Goal: Obtain resource: Download file/media

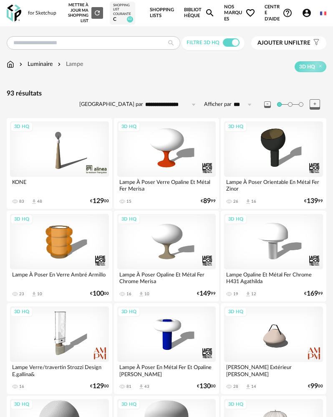
click at [10, 70] on div "Luminaire Lampe 3D HQ" at bounding box center [166, 69] width 319 height 18
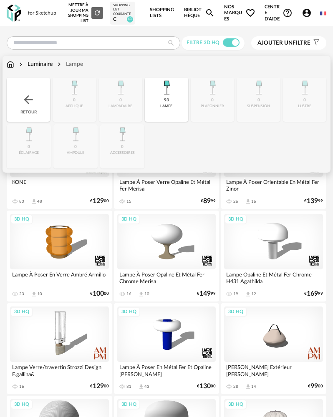
click at [12, 65] on img at bounding box center [11, 64] width 8 height 8
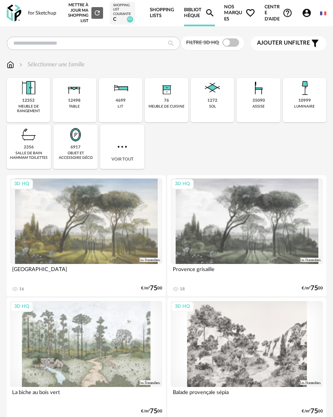
click at [230, 43] on span at bounding box center [230, 42] width 17 height 8
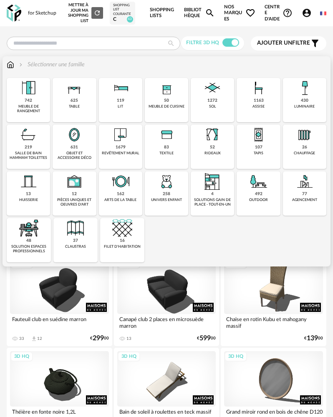
click at [253, 138] on img at bounding box center [258, 135] width 20 height 20
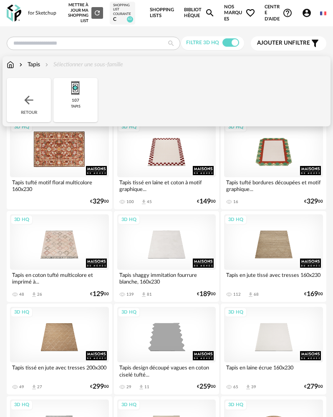
click at [59, 156] on div "3D HQ" at bounding box center [59, 149] width 99 height 55
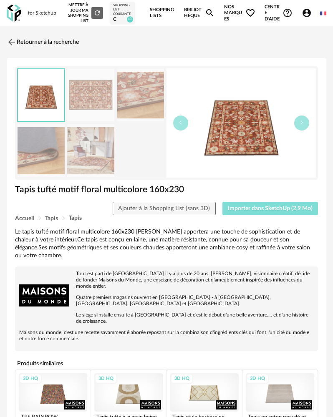
click at [247, 207] on span "Importer dans SketchUp (2,9 Mo)" at bounding box center [270, 208] width 85 height 6
click at [13, 41] on img at bounding box center [11, 42] width 12 height 12
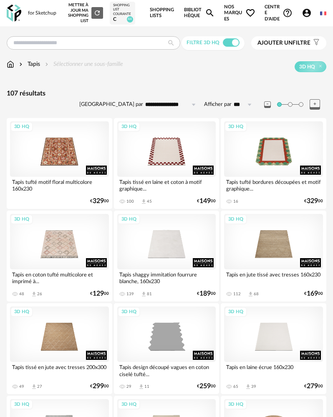
click at [8, 64] on img at bounding box center [11, 64] width 8 height 8
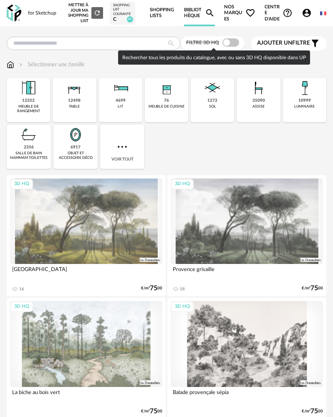
click at [225, 39] on span at bounding box center [230, 42] width 17 height 8
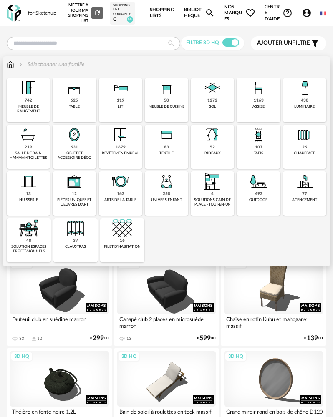
click at [204, 146] on div "52 rideaux" at bounding box center [211, 147] width 43 height 44
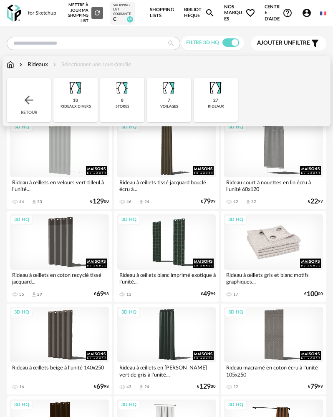
click at [292, 250] on div "3D HQ" at bounding box center [273, 241] width 99 height 55
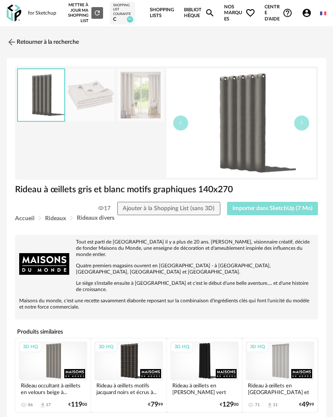
click at [283, 207] on span "Importer dans SketchUp (7 Mo)" at bounding box center [272, 208] width 80 height 6
drag, startPoint x: 14, startPoint y: 17, endPoint x: 3, endPoint y: 49, distance: 34.0
click at [14, 16] on img at bounding box center [14, 13] width 15 height 17
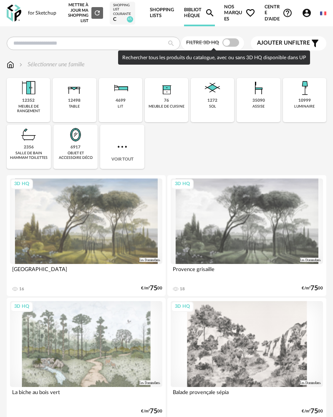
click at [235, 44] on span at bounding box center [230, 42] width 17 height 8
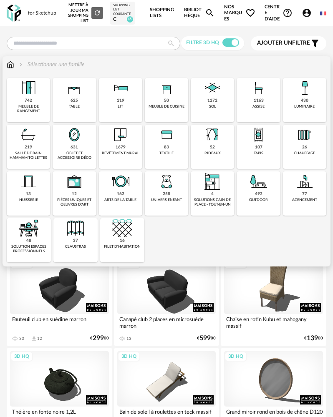
click at [74, 147] on div "631" at bounding box center [74, 147] width 8 height 5
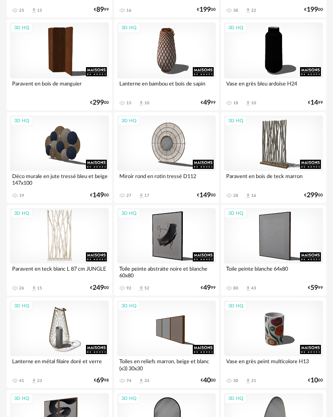
scroll to position [750, 0]
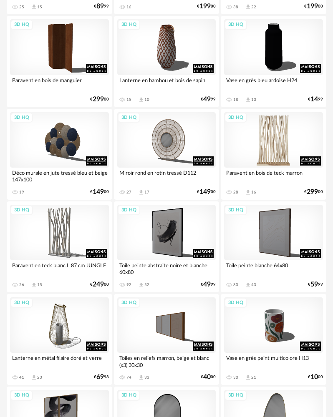
click at [268, 164] on div "3D HQ" at bounding box center [273, 139] width 99 height 55
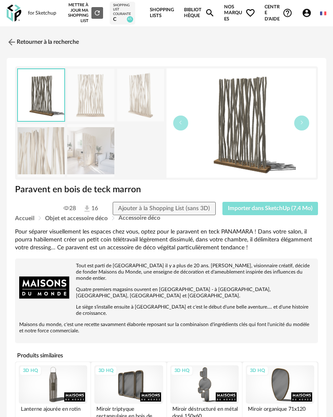
click at [282, 211] on span "Importer dans SketchUp (7,4 Mo)" at bounding box center [270, 208] width 85 height 6
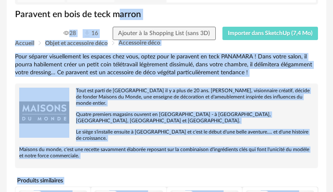
scroll to position [546, 0]
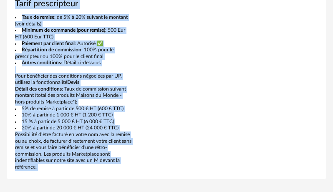
drag, startPoint x: 123, startPoint y: 207, endPoint x: 120, endPoint y: 263, distance: 56.3
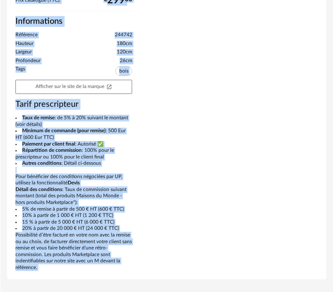
scroll to position [445, 0]
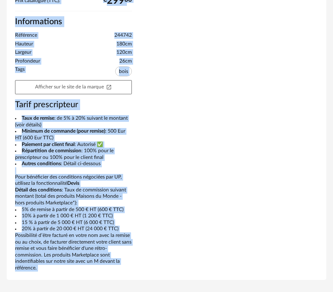
click at [11, 179] on div "Prix catalogue (TTC): € 299 00 Informations Référence 244742 Hauteur 180cm Larg…" at bounding box center [73, 133] width 125 height 273
click at [142, 181] on div "Pour séparer visuellement les espaces chez vous, optez pour le paravent en teck…" at bounding box center [166, 27] width 311 height 488
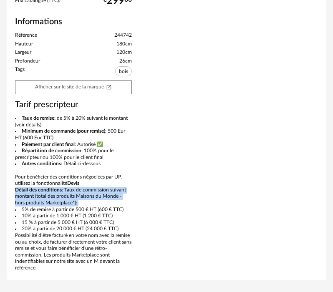
click at [142, 180] on div "Pour séparer visuellement les espaces chez vous, optez pour le paravent en teck…" at bounding box center [166, 27] width 311 height 488
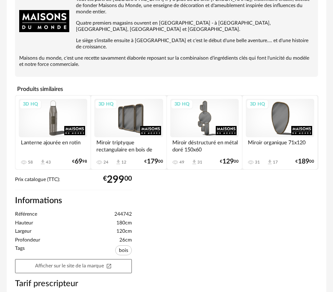
scroll to position [237, 0]
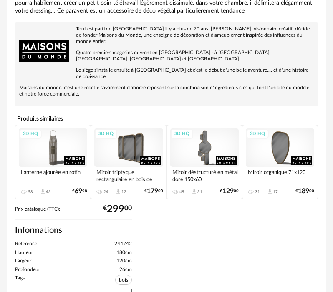
click at [146, 179] on div "3D HQ Miroir triptyque rectangulaire en bois de manguier... 24 Download icon 12…" at bounding box center [128, 162] width 75 height 74
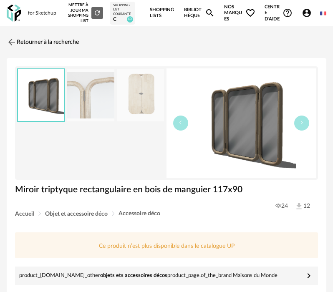
click at [16, 11] on img at bounding box center [14, 13] width 15 height 17
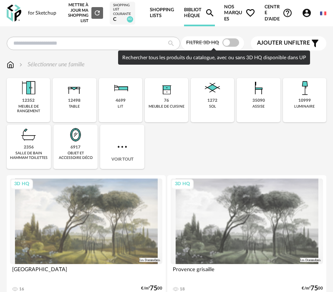
click at [226, 46] on span at bounding box center [230, 42] width 17 height 8
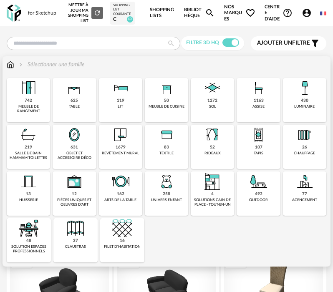
click at [79, 101] on div "625 table" at bounding box center [74, 100] width 43 height 44
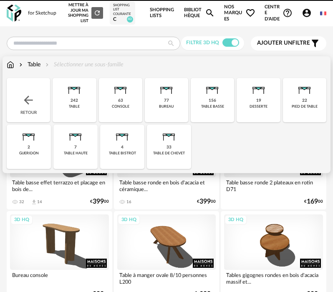
click at [90, 99] on div "242 table" at bounding box center [74, 100] width 43 height 44
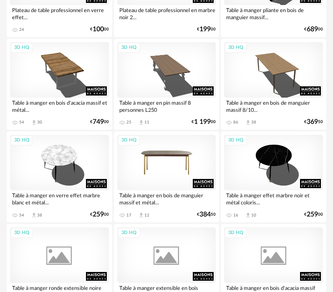
scroll to position [1209, 0]
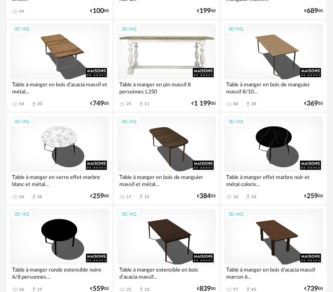
click at [153, 67] on div "3D HQ" at bounding box center [166, 51] width 99 height 55
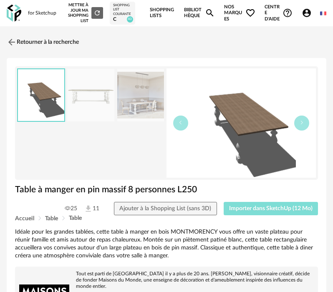
click at [245, 213] on button "Importer dans SketchUp (12 Mo)" at bounding box center [270, 208] width 95 height 13
click at [223, 202] on button "Importer dans SketchUp (12 Mo)" at bounding box center [270, 208] width 95 height 13
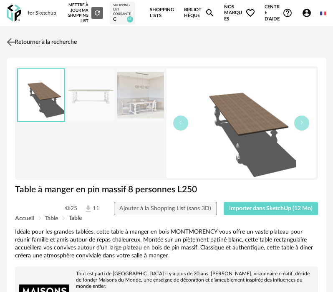
click at [31, 46] on link "Retourner à la recherche" at bounding box center [41, 42] width 72 height 18
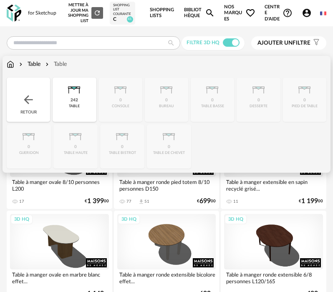
click at [26, 92] on div "Retour" at bounding box center [28, 100] width 43 height 44
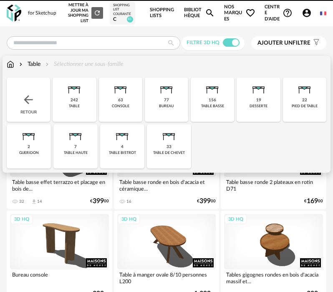
click at [27, 90] on div "Retour" at bounding box center [28, 100] width 43 height 44
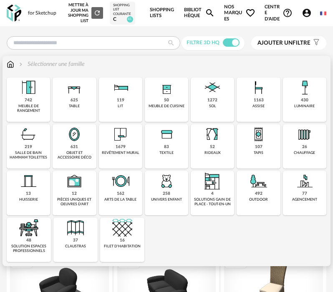
click at [38, 99] on div "742 meuble de rangement" at bounding box center [28, 100] width 43 height 44
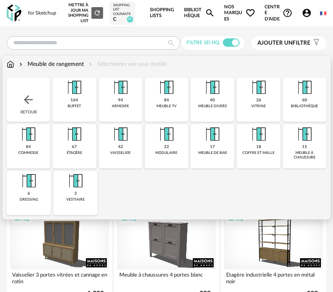
click at [64, 105] on div "164 buffet" at bounding box center [74, 100] width 43 height 44
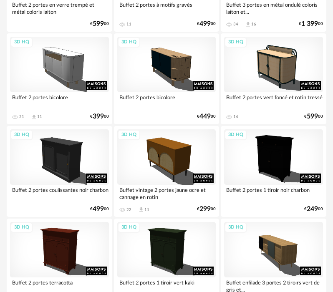
scroll to position [458, 0]
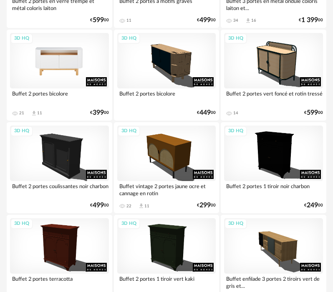
click at [53, 72] on div "3D HQ" at bounding box center [59, 60] width 99 height 55
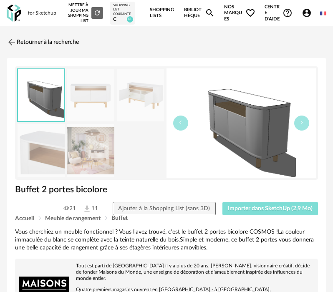
click at [238, 209] on span "Importer dans SketchUp (2,9 Mo)" at bounding box center [270, 208] width 85 height 6
click at [8, 11] on img at bounding box center [14, 13] width 15 height 17
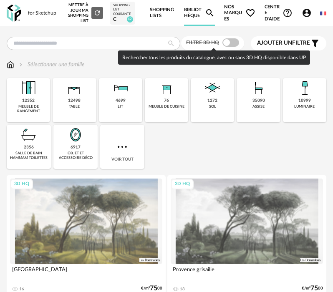
click at [230, 41] on span at bounding box center [230, 42] width 17 height 8
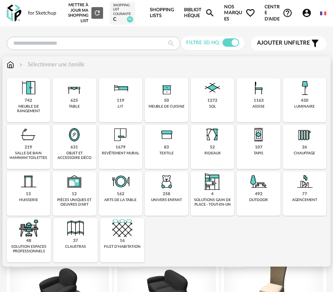
click at [253, 103] on div "1163 assise" at bounding box center [257, 100] width 43 height 44
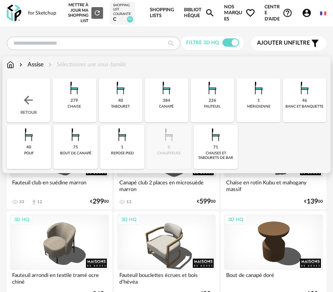
click at [84, 101] on div "279 chaise" at bounding box center [74, 100] width 43 height 44
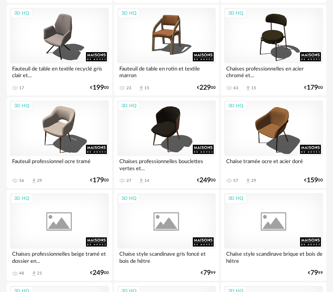
scroll to position [208, 0]
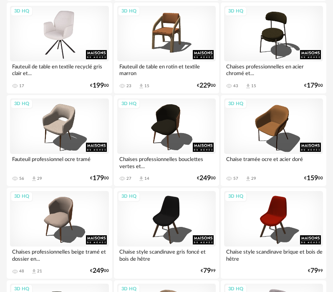
click at [59, 52] on div "3D HQ" at bounding box center [59, 33] width 99 height 55
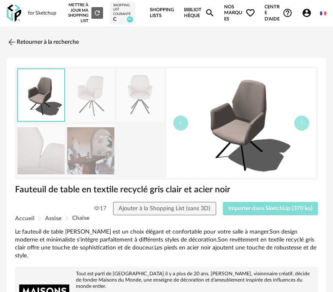
click at [254, 208] on span "Importer dans SketchUp (370 ko)" at bounding box center [270, 208] width 84 height 6
click at [21, 40] on link "Retourner à la recherche" at bounding box center [43, 42] width 72 height 18
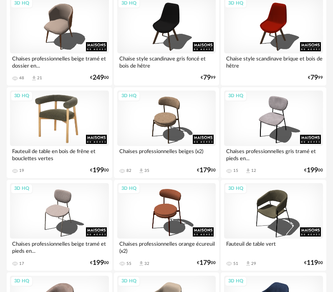
scroll to position [417, 0]
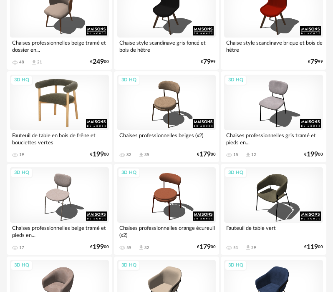
click at [60, 110] on div "3D HQ" at bounding box center [59, 102] width 99 height 55
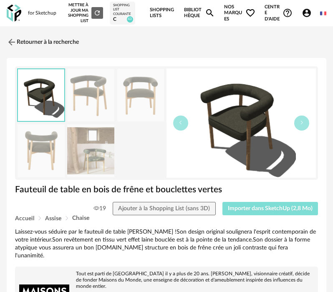
click at [252, 205] on button "Importer dans SketchUp (2,8 Mo)" at bounding box center [270, 208] width 96 height 13
click at [7, 9] on img at bounding box center [14, 13] width 15 height 17
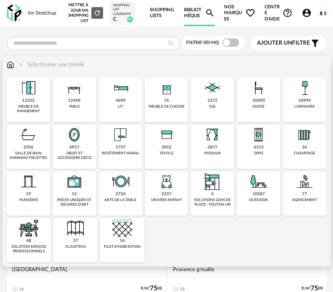
click at [80, 148] on div "6917 objet et accessoire déco" at bounding box center [74, 147] width 43 height 44
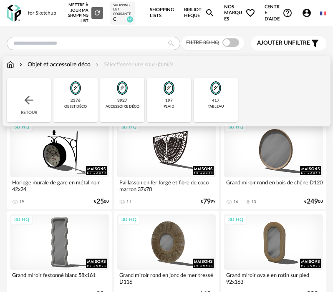
click at [280, 97] on div "Close icon Retour 2376 objet déco 3927 accessoire déco 197 plaid 417 tableau" at bounding box center [166, 100] width 319 height 44
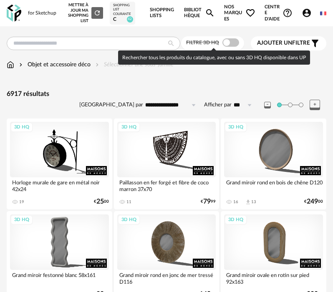
click at [231, 46] on span at bounding box center [230, 42] width 17 height 8
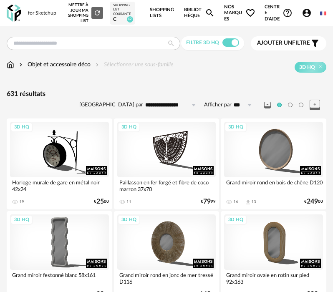
click at [242, 77] on div "Objet et accessoire déco Sélectionner une sous-famille 3D HQ" at bounding box center [166, 69] width 319 height 18
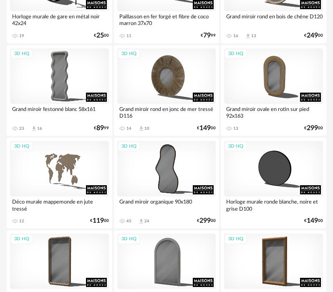
scroll to position [167, 0]
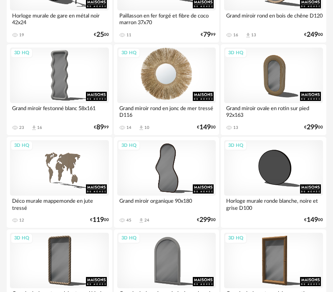
click at [165, 88] on div "3D HQ" at bounding box center [166, 75] width 99 height 55
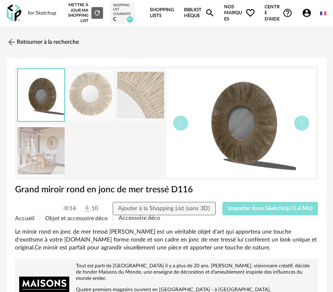
click at [268, 204] on button "Importer dans SketchUp (1,4 Mo)" at bounding box center [270, 208] width 96 height 13
click at [19, 12] on img at bounding box center [14, 13] width 15 height 17
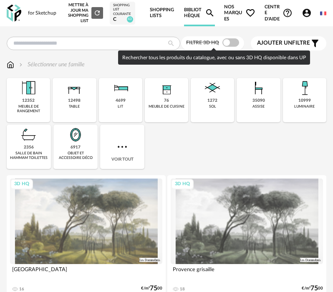
click at [226, 43] on span at bounding box center [230, 42] width 17 height 8
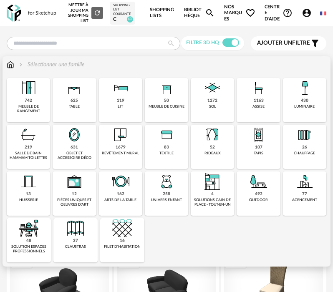
click at [35, 102] on div "742 meuble de rangement" at bounding box center [28, 100] width 43 height 44
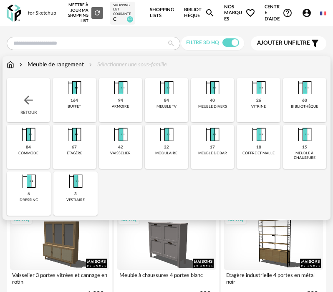
click at [310, 146] on div "15 meuble à chaussure" at bounding box center [304, 147] width 43 height 44
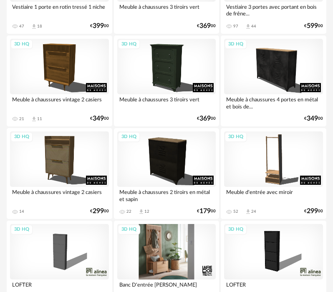
scroll to position [292, 0]
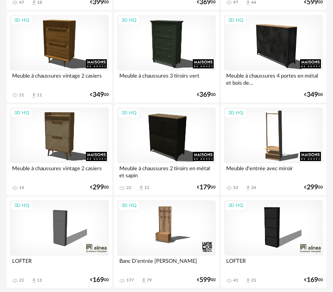
click at [94, 236] on div "3D HQ" at bounding box center [59, 227] width 99 height 55
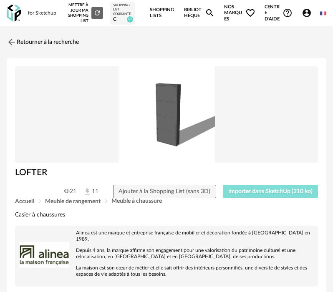
click at [258, 187] on button "Importer dans SketchUp (210 ko)" at bounding box center [270, 191] width 95 height 13
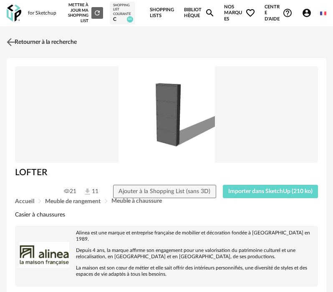
click at [14, 42] on img at bounding box center [11, 42] width 12 height 12
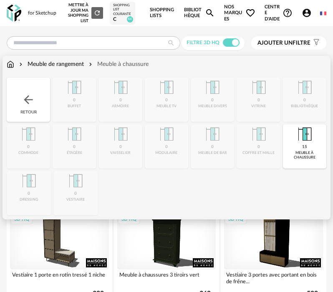
click at [32, 89] on div "Retour" at bounding box center [28, 100] width 43 height 44
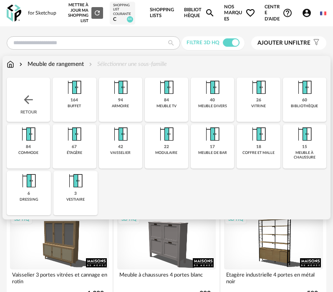
click at [34, 105] on img at bounding box center [28, 99] width 13 height 13
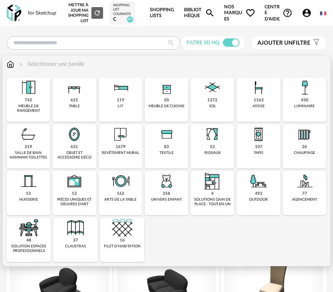
click at [78, 145] on div "631" at bounding box center [74, 146] width 8 height 5
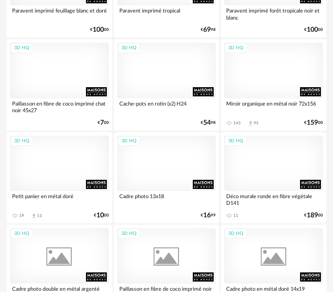
scroll to position [2209, 0]
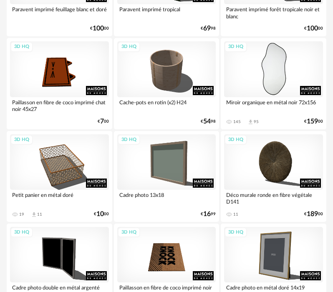
click at [289, 80] on div "3D HQ" at bounding box center [273, 68] width 99 height 55
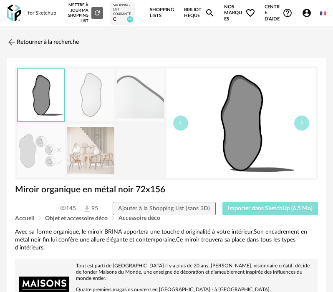
click at [274, 207] on span "Importer dans SketchUp (6,5 Mo)" at bounding box center [270, 208] width 85 height 6
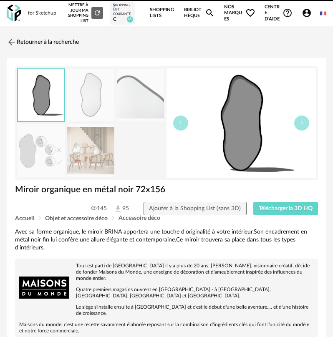
drag, startPoint x: 107, startPoint y: 4, endPoint x: 115, endPoint y: 0, distance: 9.1
click at [115, 0] on div "Mettre à jour ma Shopping List Refresh icon Shopping List courante c 45" at bounding box center [104, 13] width 82 height 26
click at [14, 12] on img at bounding box center [14, 13] width 15 height 17
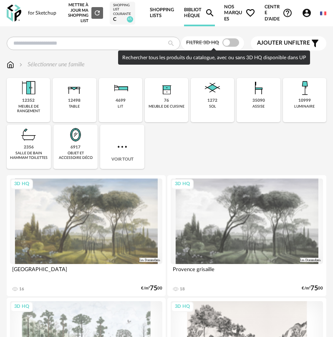
click at [229, 43] on span at bounding box center [230, 42] width 17 height 8
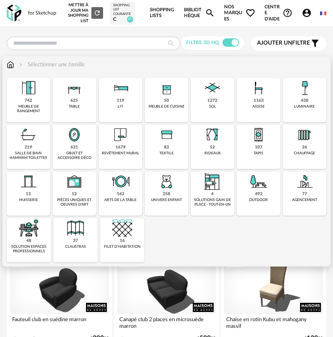
click at [199, 106] on div "1272 sol" at bounding box center [211, 100] width 43 height 44
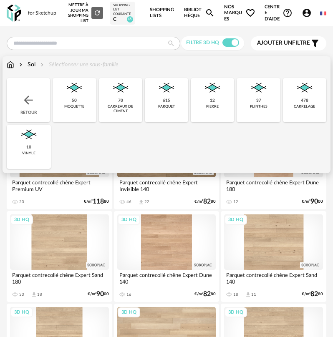
click at [288, 110] on div "478 carrelage" at bounding box center [304, 100] width 43 height 44
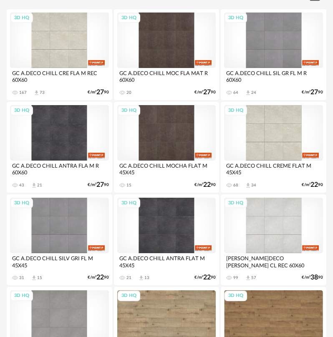
scroll to position [125, 0]
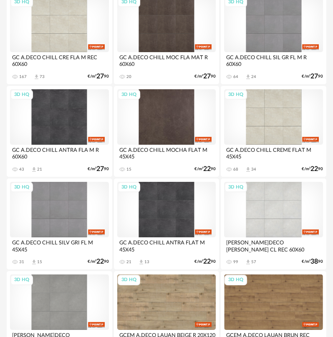
click at [190, 125] on div "3D HQ" at bounding box center [166, 116] width 99 height 55
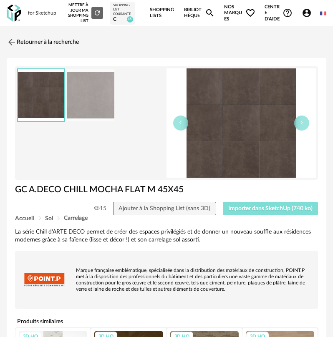
click at [233, 213] on button "Importer dans SketchUp (740 ko)" at bounding box center [270, 208] width 95 height 13
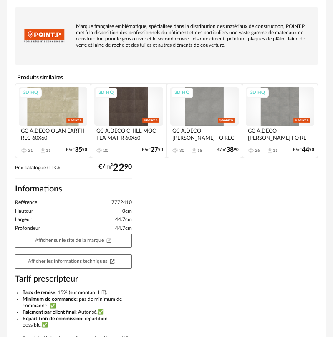
scroll to position [250, 0]
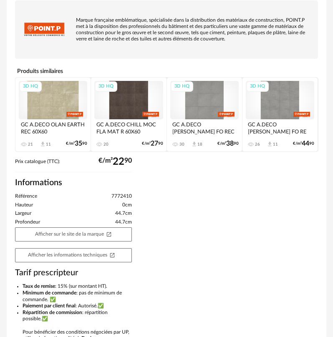
click at [55, 105] on div "3D HQ" at bounding box center [53, 100] width 68 height 38
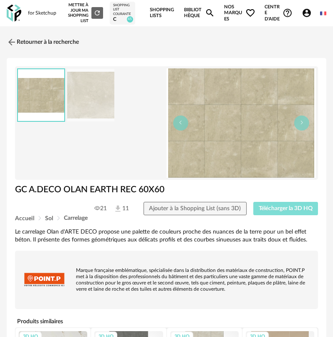
click at [276, 211] on span "Télécharger la 3D HQ" at bounding box center [285, 208] width 54 height 6
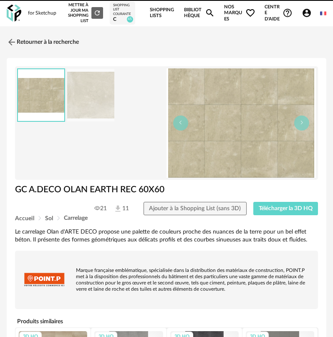
click at [21, 18] on div "for Sketchup Nouvelle shopping list Mettre à jour ma Shopping List Refresh icon…" at bounding box center [166, 13] width 333 height 26
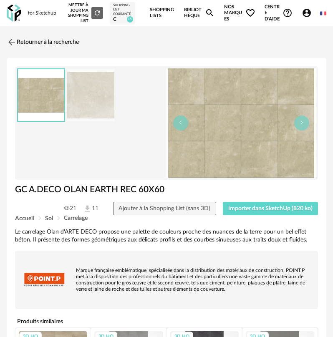
click at [18, 14] on img at bounding box center [14, 13] width 15 height 17
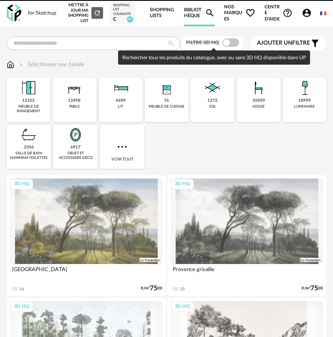
click at [236, 42] on span at bounding box center [230, 42] width 17 height 8
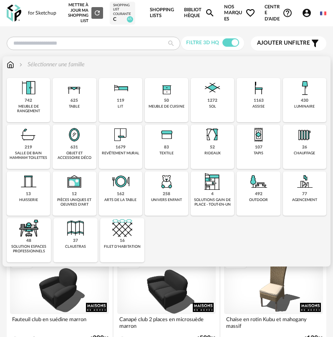
click at [124, 107] on div "119 lit" at bounding box center [120, 100] width 43 height 44
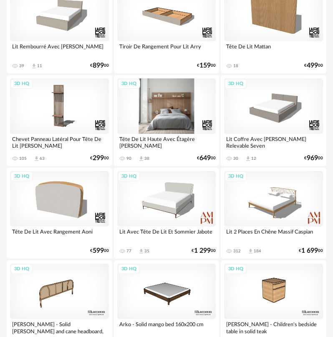
scroll to position [792, 0]
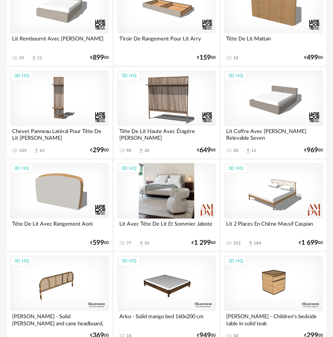
click at [168, 174] on div "3D HQ" at bounding box center [166, 190] width 99 height 55
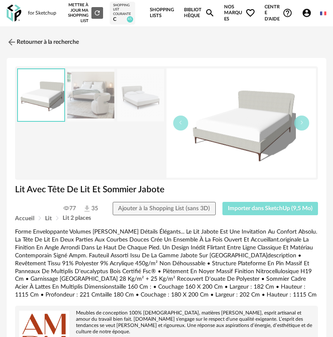
click at [258, 204] on button "Importer dans SketchUp (9,5 Mo)" at bounding box center [270, 208] width 96 height 13
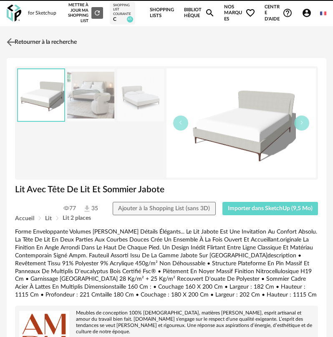
click at [14, 46] on img at bounding box center [11, 42] width 12 height 12
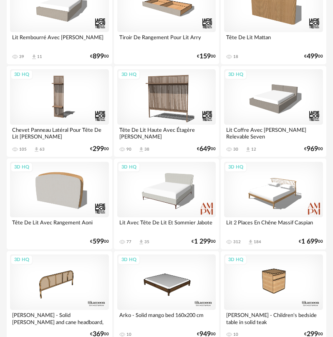
scroll to position [834, 0]
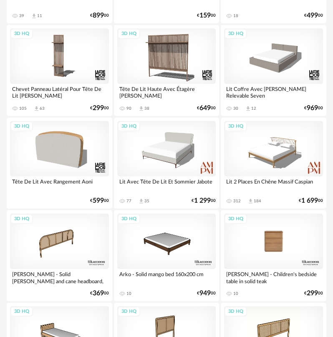
click at [277, 235] on div "3D HQ" at bounding box center [273, 240] width 99 height 55
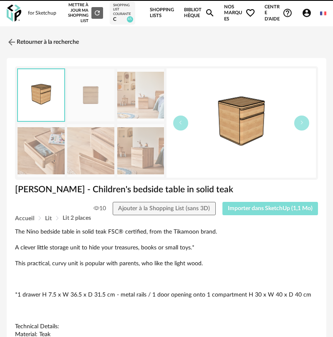
click at [286, 208] on span "Importer dans SketchUp (1,1 Mo)" at bounding box center [270, 208] width 85 height 6
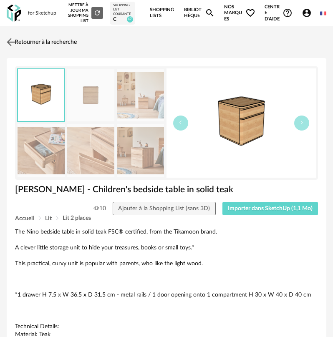
click at [15, 39] on img at bounding box center [11, 42] width 12 height 12
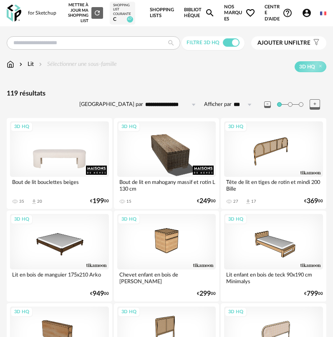
click at [68, 159] on div "3D HQ" at bounding box center [59, 148] width 99 height 55
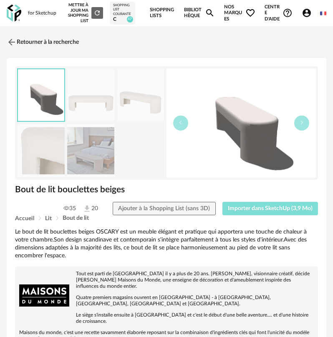
click at [250, 209] on span "Importer dans SketchUp (3,9 Mo)" at bounding box center [270, 208] width 85 height 6
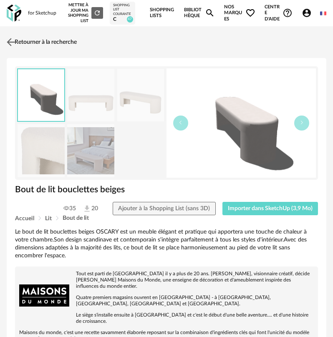
click at [9, 44] on img at bounding box center [11, 42] width 12 height 12
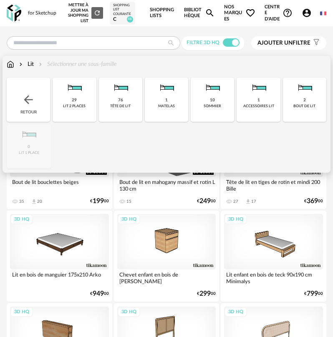
click at [37, 99] on div "Retour" at bounding box center [28, 100] width 43 height 44
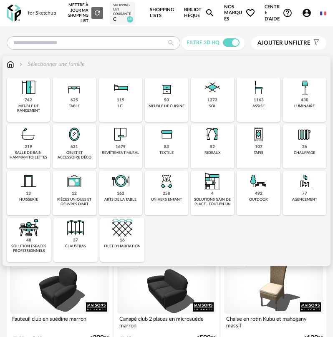
click at [40, 101] on div "742 meuble de rangement" at bounding box center [28, 100] width 43 height 44
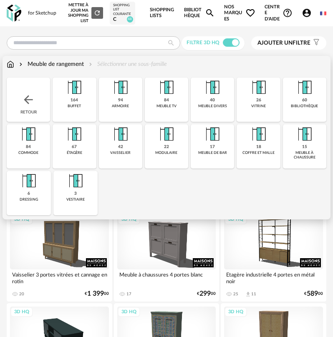
click at [20, 139] on img at bounding box center [28, 134] width 20 height 20
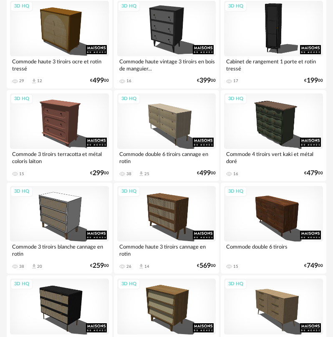
scroll to position [500, 0]
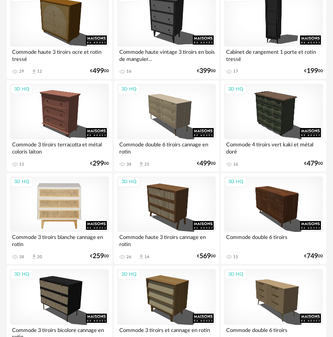
click at [78, 182] on div "3D HQ" at bounding box center [59, 203] width 99 height 55
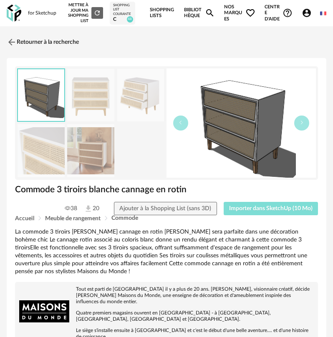
click at [249, 211] on span "Importer dans SketchUp (10 Mo)" at bounding box center [270, 208] width 83 height 6
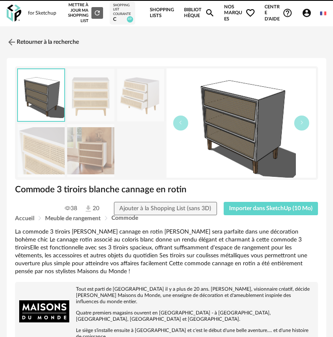
click at [23, 11] on div "for Sketchup Nouvelle shopping list Mettre à jour ma Shopping List Refresh icon…" at bounding box center [166, 13] width 333 height 26
click at [16, 15] on img at bounding box center [14, 13] width 15 height 17
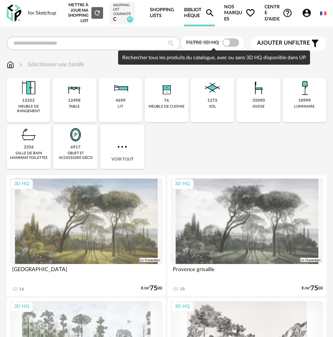
click at [224, 43] on span at bounding box center [230, 42] width 17 height 8
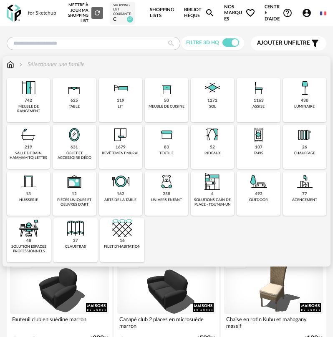
click at [69, 131] on img at bounding box center [74, 135] width 20 height 20
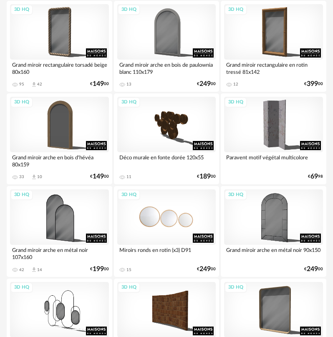
scroll to position [333, 0]
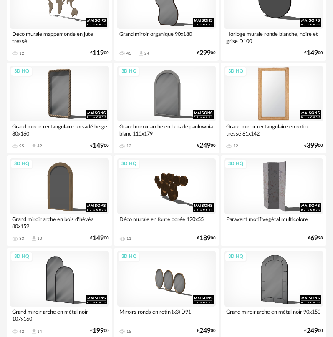
click at [271, 96] on div "3D HQ" at bounding box center [273, 93] width 99 height 55
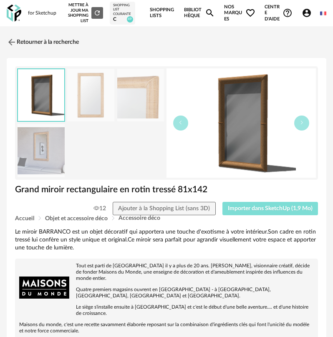
drag, startPoint x: 258, startPoint y: 206, endPoint x: 242, endPoint y: 200, distance: 16.7
click at [257, 206] on span "Importer dans SketchUp (1,9 Mo)" at bounding box center [270, 208] width 85 height 6
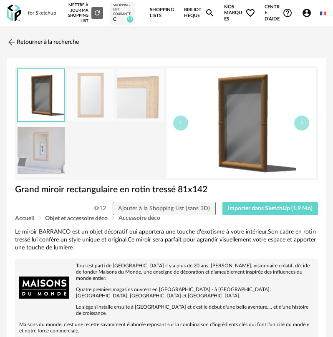
click at [14, 15] on img at bounding box center [14, 13] width 15 height 17
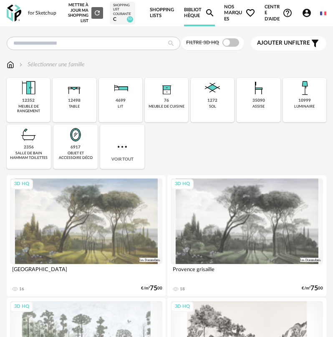
click at [230, 45] on span at bounding box center [230, 42] width 17 height 8
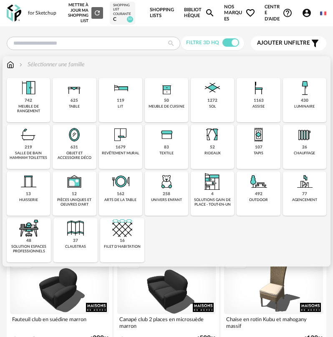
click at [207, 152] on div "rideaux" at bounding box center [212, 153] width 16 height 5
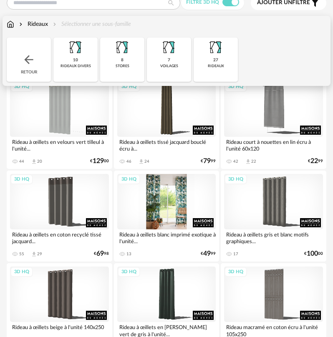
scroll to position [42, 0]
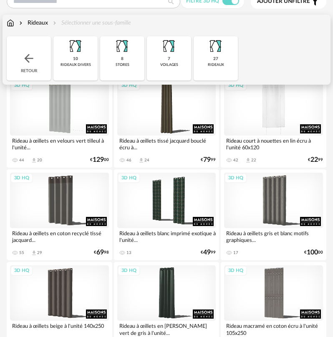
click at [268, 113] on div "3D HQ" at bounding box center [273, 107] width 99 height 55
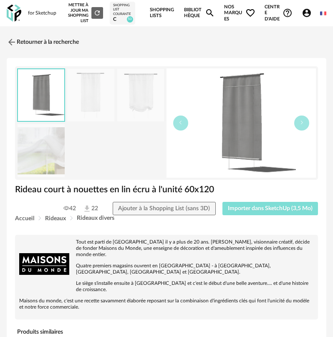
click at [270, 213] on button "Importer dans SketchUp (3,5 Mo)" at bounding box center [270, 208] width 96 height 13
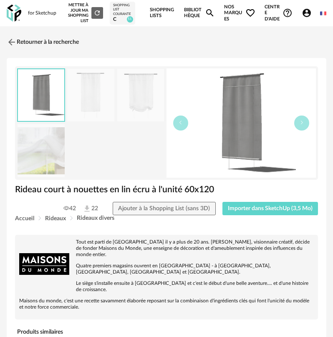
click at [21, 18] on div "for Sketchup Nouvelle shopping list Mettre à jour ma Shopping List Refresh icon…" at bounding box center [166, 13] width 333 height 26
click at [17, 17] on img at bounding box center [14, 13] width 15 height 17
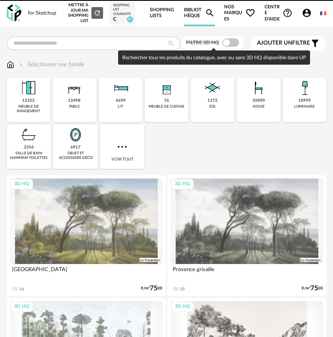
click at [233, 45] on span at bounding box center [230, 42] width 17 height 8
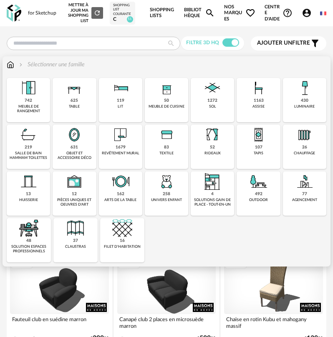
click at [69, 138] on img at bounding box center [74, 135] width 20 height 20
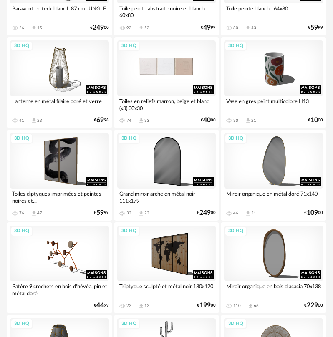
scroll to position [875, 0]
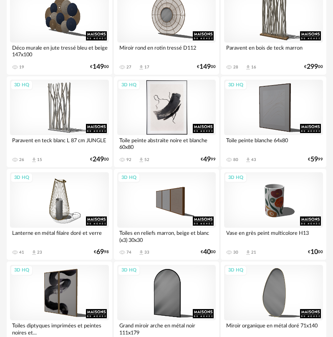
click at [165, 95] on div "3D HQ" at bounding box center [166, 107] width 99 height 55
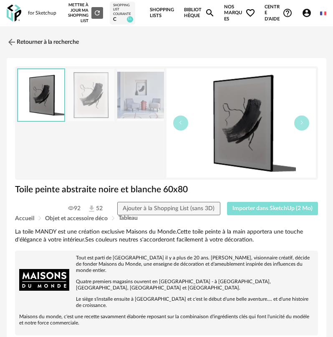
click at [239, 212] on button "Importer dans SketchUp (2 Mo)" at bounding box center [272, 208] width 91 height 13
click at [10, 9] on img at bounding box center [14, 13] width 15 height 17
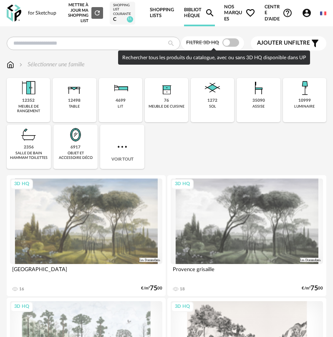
click at [224, 42] on span at bounding box center [230, 42] width 17 height 8
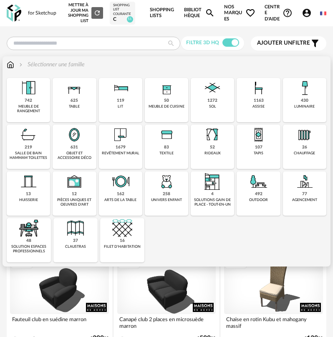
click at [264, 144] on img at bounding box center [258, 135] width 20 height 20
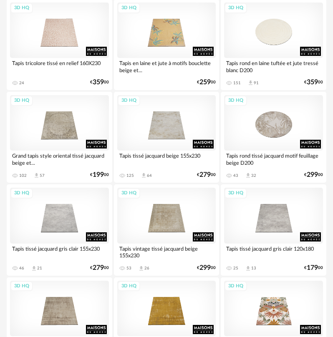
scroll to position [584, 0]
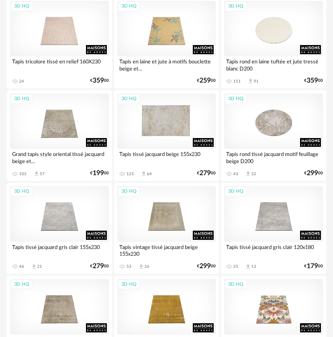
click at [161, 107] on div "3D HQ" at bounding box center [166, 120] width 99 height 55
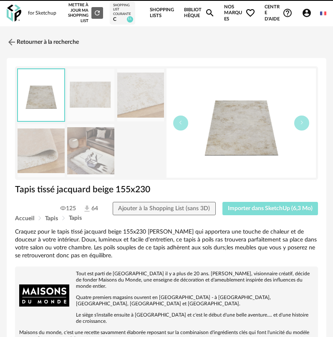
click at [278, 213] on button "Importer dans SketchUp (6,3 Mo)" at bounding box center [270, 208] width 96 height 13
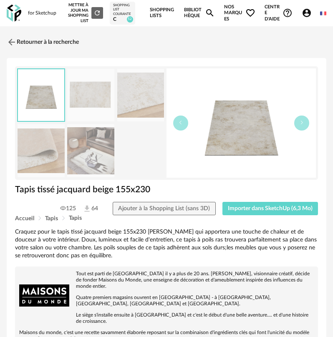
click at [18, 15] on img at bounding box center [14, 13] width 15 height 17
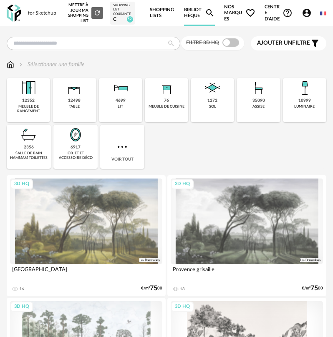
click at [226, 45] on span at bounding box center [230, 42] width 17 height 8
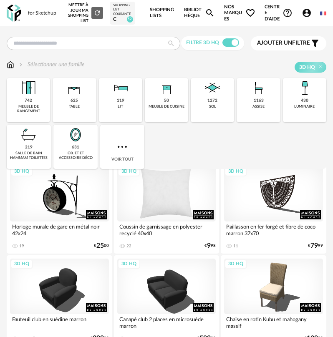
click at [169, 216] on div "3D HQ" at bounding box center [166, 193] width 99 height 55
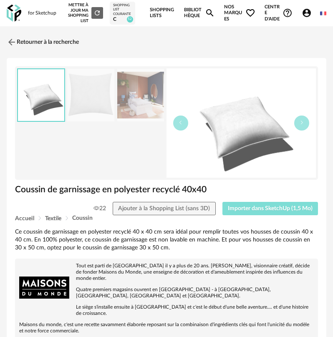
click at [245, 208] on span "Importer dans SketchUp (1,5 Mo)" at bounding box center [270, 208] width 85 height 6
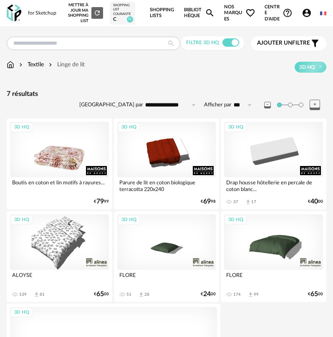
click at [61, 134] on div "3D HQ" at bounding box center [59, 149] width 99 height 55
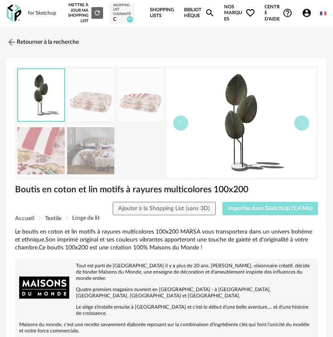
click at [243, 206] on span "Importer dans SketchUp (1,4 Mo)" at bounding box center [270, 208] width 85 height 6
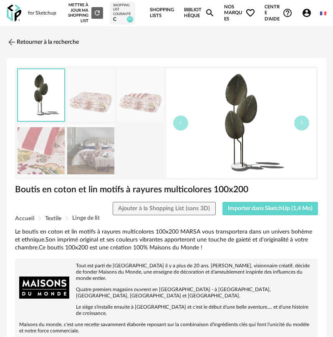
click at [9, 17] on img at bounding box center [14, 13] width 15 height 17
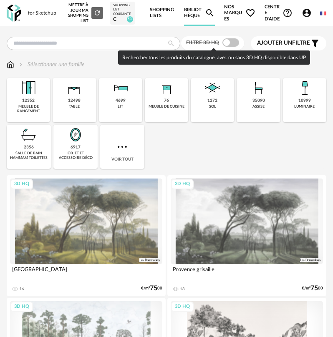
click at [226, 45] on span at bounding box center [230, 42] width 17 height 8
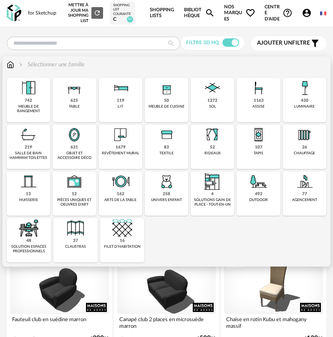
click at [73, 140] on img at bounding box center [74, 135] width 20 height 20
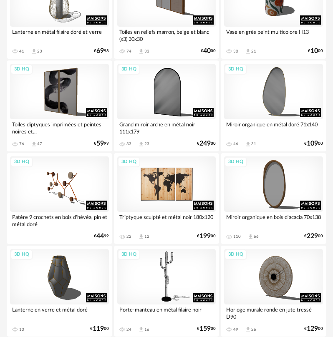
scroll to position [1084, 0]
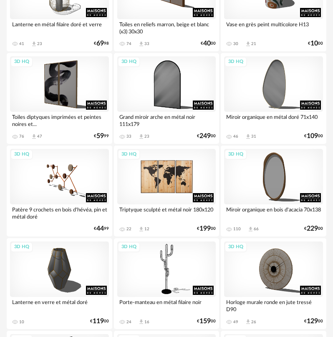
click at [145, 162] on div "3D HQ" at bounding box center [166, 176] width 99 height 55
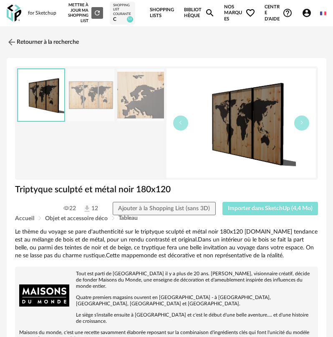
click at [233, 207] on span "Importer dans SketchUp (4,4 Mo)" at bounding box center [270, 208] width 85 height 6
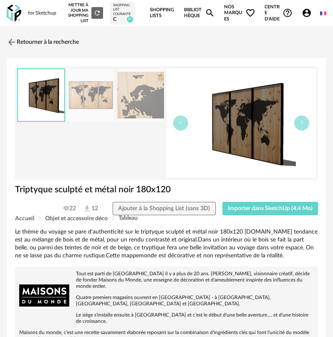
click at [19, 16] on img at bounding box center [14, 13] width 15 height 17
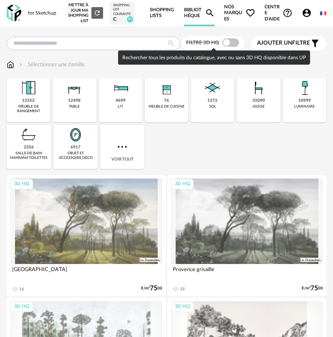
click at [227, 40] on span at bounding box center [230, 42] width 17 height 8
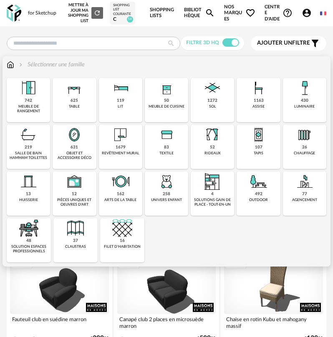
click at [300, 106] on div "luminaire" at bounding box center [304, 106] width 20 height 5
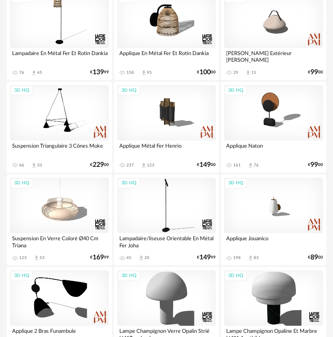
scroll to position [959, 0]
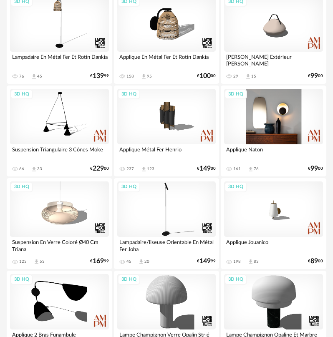
click at [252, 102] on div "3D HQ" at bounding box center [273, 116] width 99 height 55
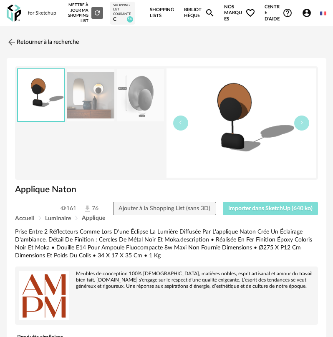
click at [267, 211] on span "Importer dans SketchUp (640 ko)" at bounding box center [270, 208] width 84 height 6
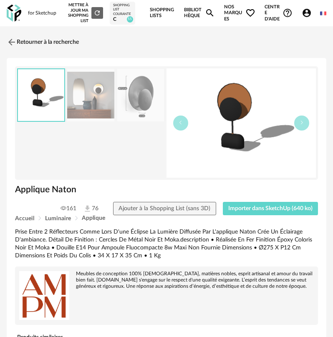
click at [17, 8] on img at bounding box center [14, 13] width 15 height 17
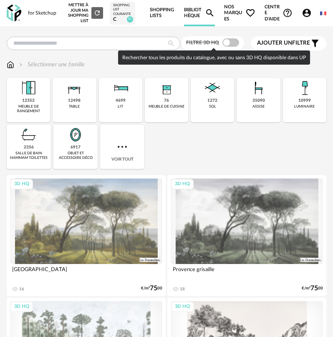
click at [232, 40] on span at bounding box center [230, 42] width 17 height 8
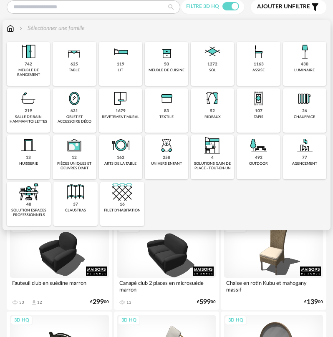
scroll to position [42, 0]
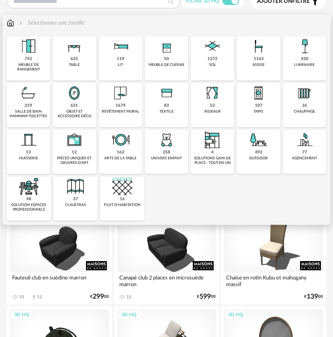
click at [293, 59] on div "430 luminaire" at bounding box center [304, 58] width 43 height 44
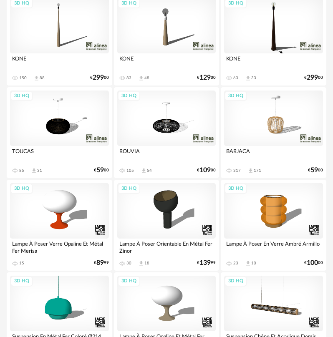
scroll to position [208, 0]
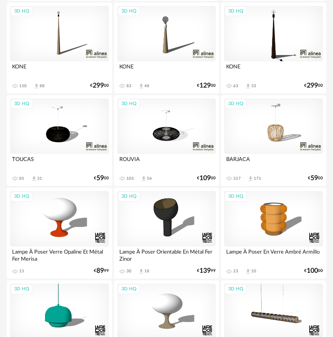
click at [260, 134] on div "3D HQ" at bounding box center [273, 125] width 99 height 55
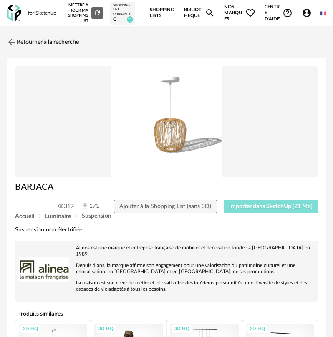
click at [240, 202] on button "Importer dans SketchUp (21 Mo)" at bounding box center [270, 206] width 95 height 13
click at [20, 18] on img at bounding box center [14, 13] width 15 height 17
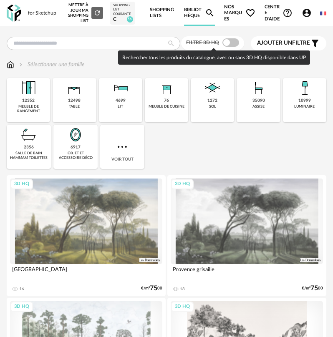
click at [237, 45] on span at bounding box center [230, 42] width 17 height 8
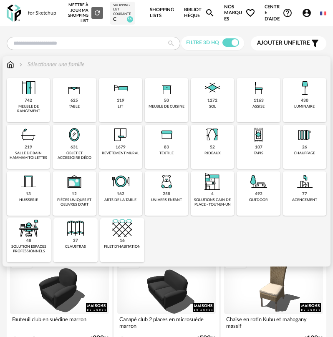
click at [20, 100] on div "742 meuble de rangement" at bounding box center [28, 100] width 43 height 44
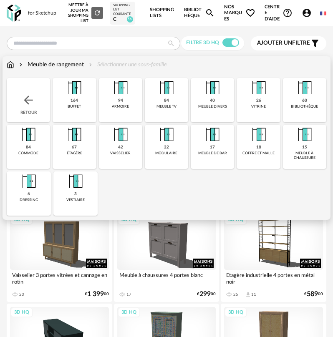
drag, startPoint x: 27, startPoint y: 187, endPoint x: 148, endPoint y: 191, distance: 120.5
click at [27, 187] on img at bounding box center [29, 181] width 20 height 20
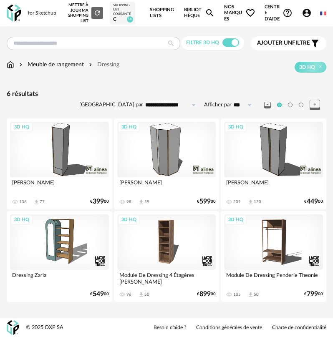
click at [158, 148] on div "3D HQ" at bounding box center [166, 149] width 99 height 55
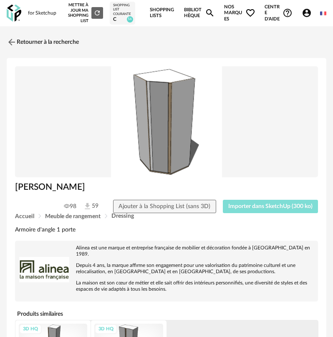
click at [233, 202] on button "Importer dans SketchUp (300 ko)" at bounding box center [270, 206] width 95 height 13
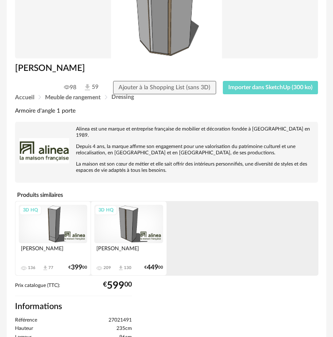
scroll to position [167, 0]
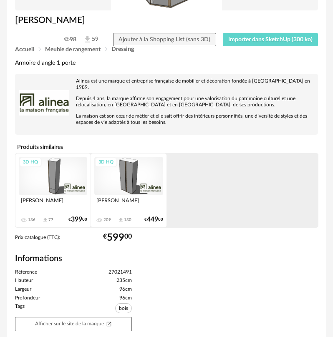
drag, startPoint x: 119, startPoint y: 178, endPoint x: 91, endPoint y: 180, distance: 28.0
click at [118, 178] on div "3D HQ" at bounding box center [128, 176] width 68 height 38
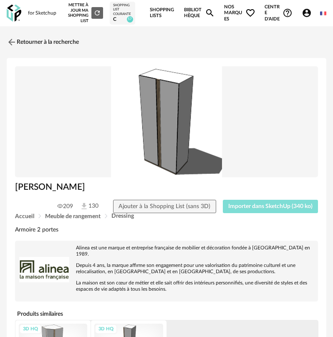
click at [249, 207] on span "Importer dans SketchUp (340 ko)" at bounding box center [270, 206] width 84 height 6
click at [53, 50] on link "Retourner à la recherche" at bounding box center [41, 42] width 72 height 18
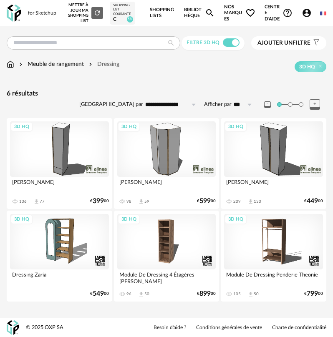
click at [68, 139] on div "3D HQ" at bounding box center [59, 148] width 99 height 55
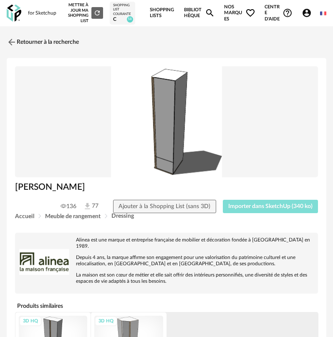
click at [248, 208] on span "Importer dans SketchUp (340 ko)" at bounding box center [270, 206] width 84 height 6
drag, startPoint x: -20, startPoint y: 96, endPoint x: -96, endPoint y: 108, distance: 77.1
